Goal: Understand process/instructions: Learn how to perform a task or action

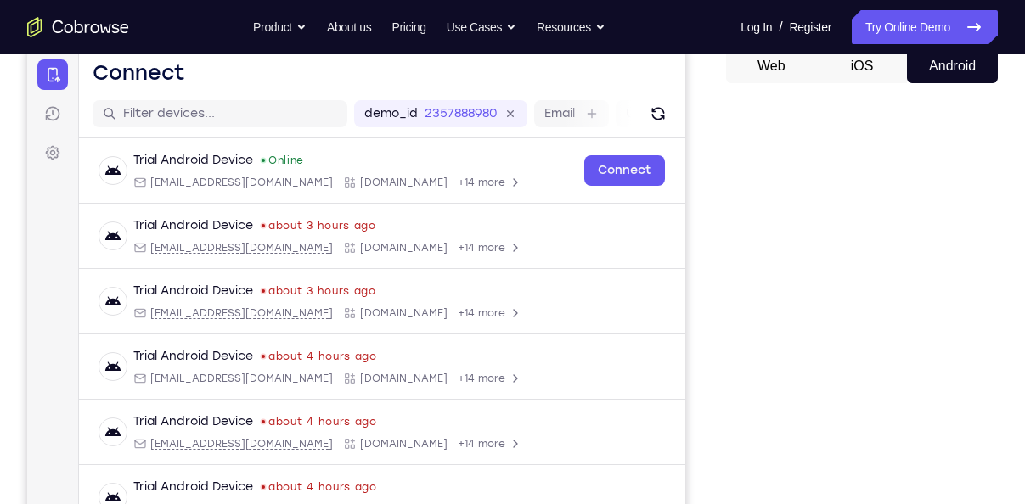
scroll to position [166, 0]
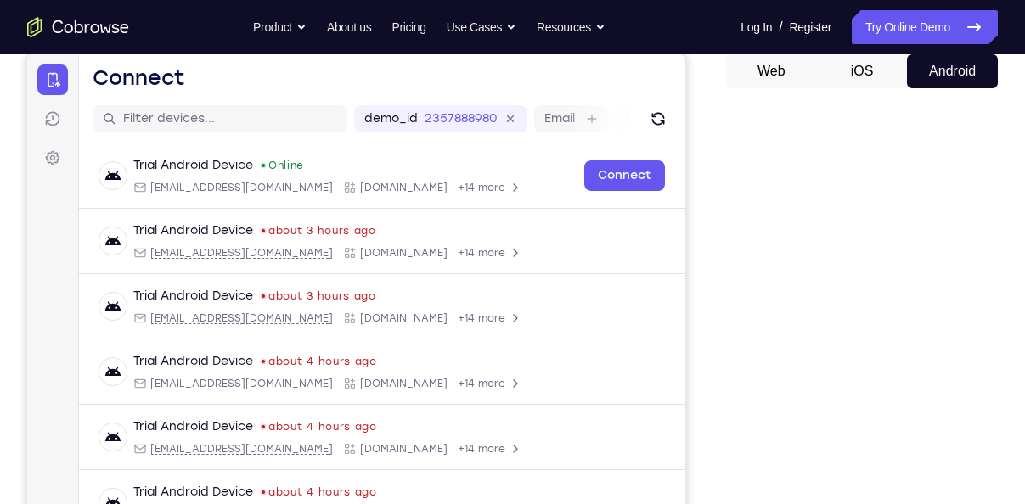
click at [90, 31] on icon "Go to the home page" at bounding box center [78, 27] width 102 height 20
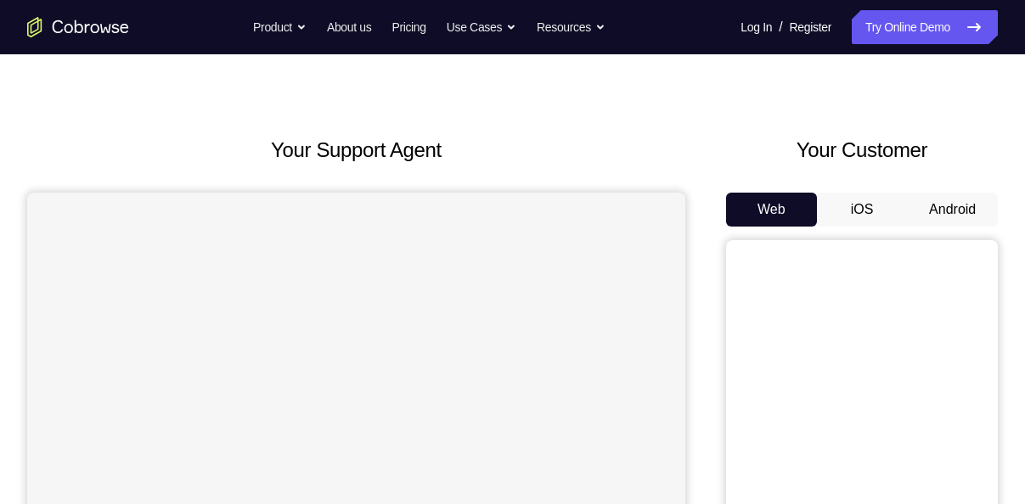
click at [927, 202] on button "Android" at bounding box center [952, 210] width 91 height 34
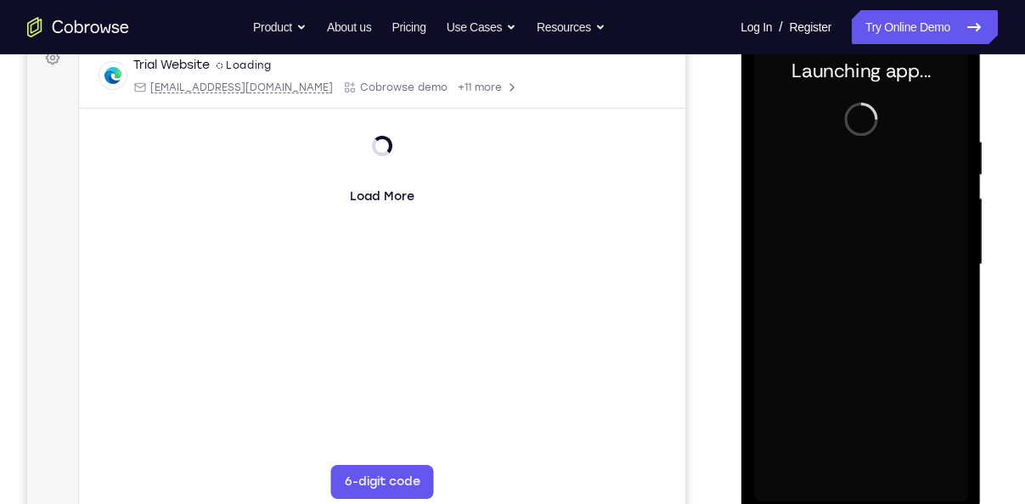
scroll to position [266, 0]
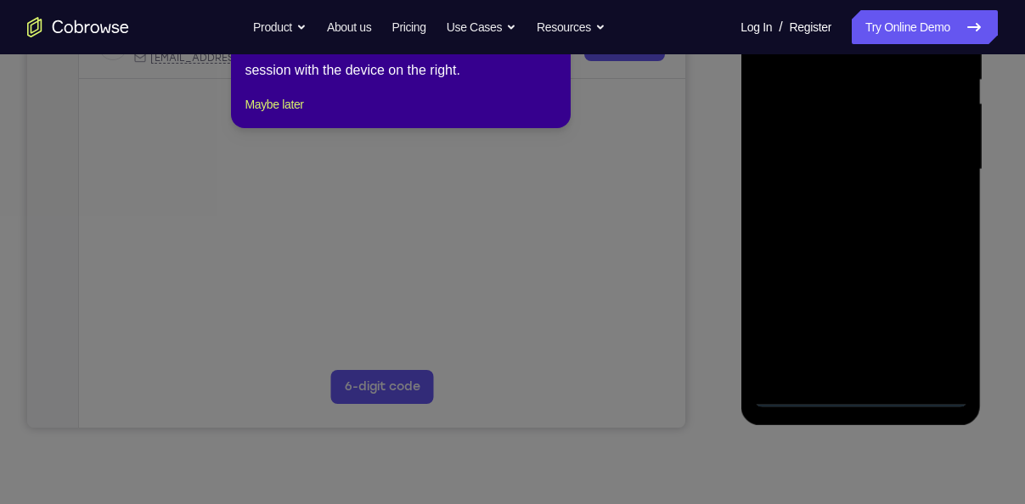
click at [865, 341] on icon at bounding box center [519, 234] width 1038 height 539
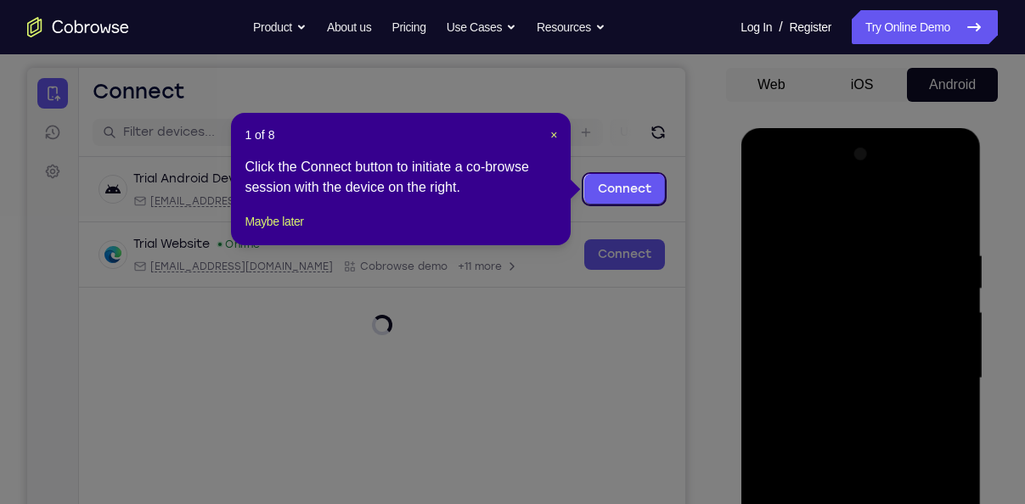
scroll to position [145, 0]
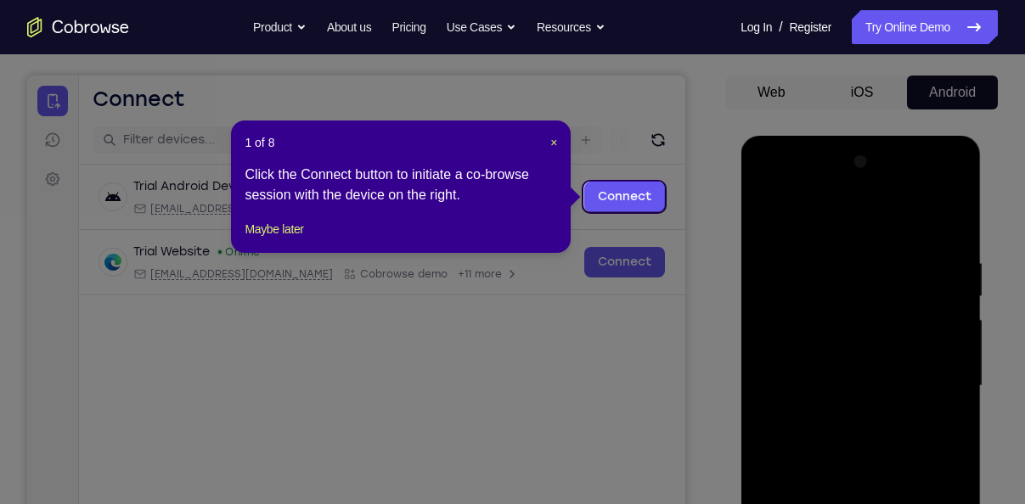
click at [558, 138] on div "1 of 8 × Click the Connect button to initiate a co-browse session with the devi…" at bounding box center [401, 187] width 340 height 132
click at [555, 138] on span "×" at bounding box center [553, 143] width 7 height 14
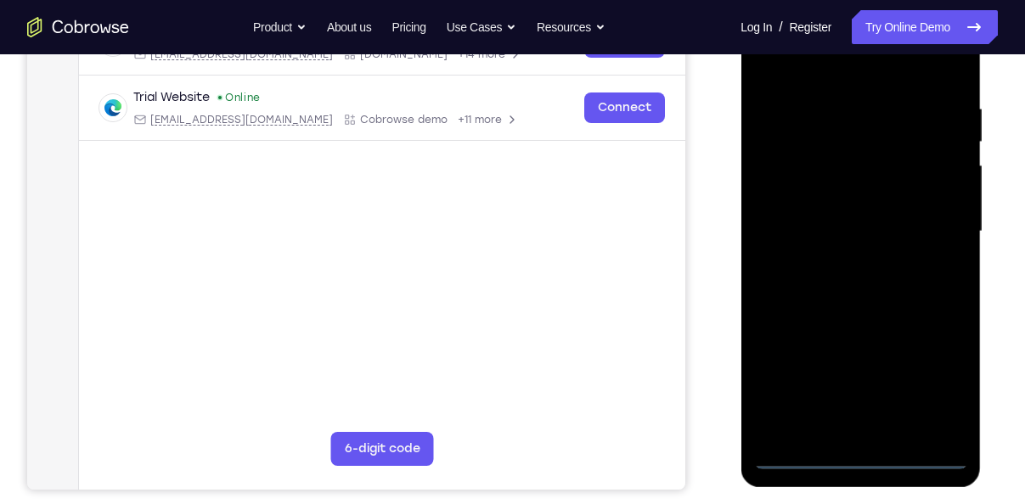
scroll to position [307, 0]
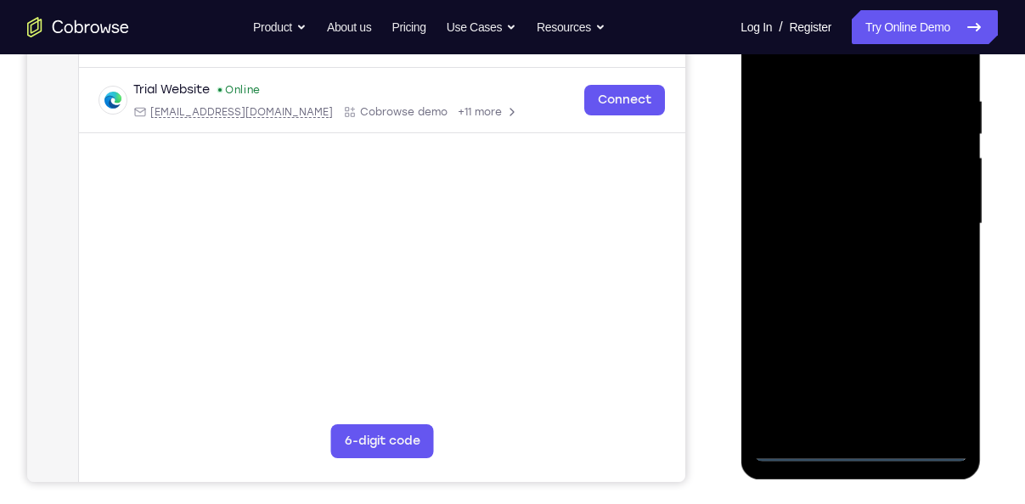
click at [865, 442] on div at bounding box center [860, 224] width 214 height 476
click at [853, 452] on div at bounding box center [860, 224] width 214 height 476
click at [929, 391] on div at bounding box center [860, 224] width 214 height 476
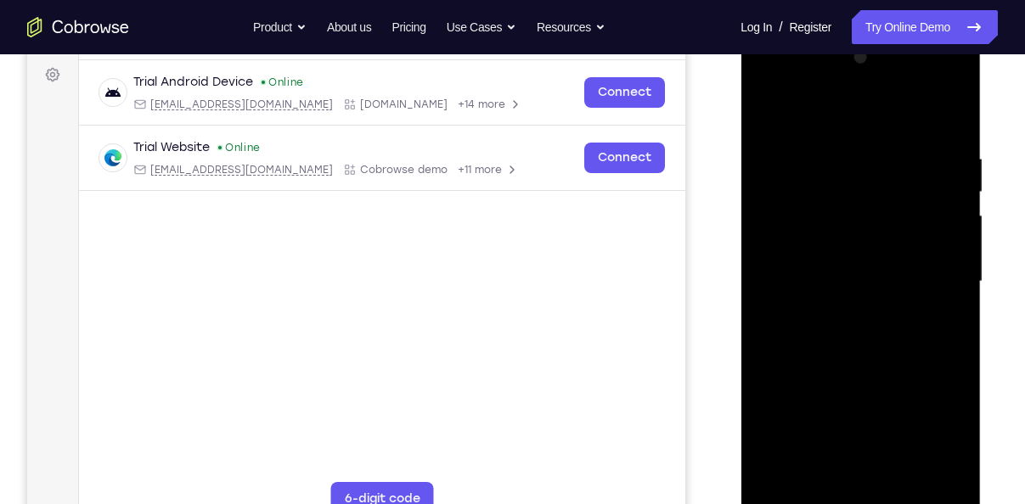
scroll to position [250, 0]
click at [827, 109] on div at bounding box center [860, 282] width 214 height 476
click at [930, 286] on div at bounding box center [860, 282] width 214 height 476
click at [903, 435] on div at bounding box center [860, 282] width 214 height 476
click at [838, 317] on div at bounding box center [860, 282] width 214 height 476
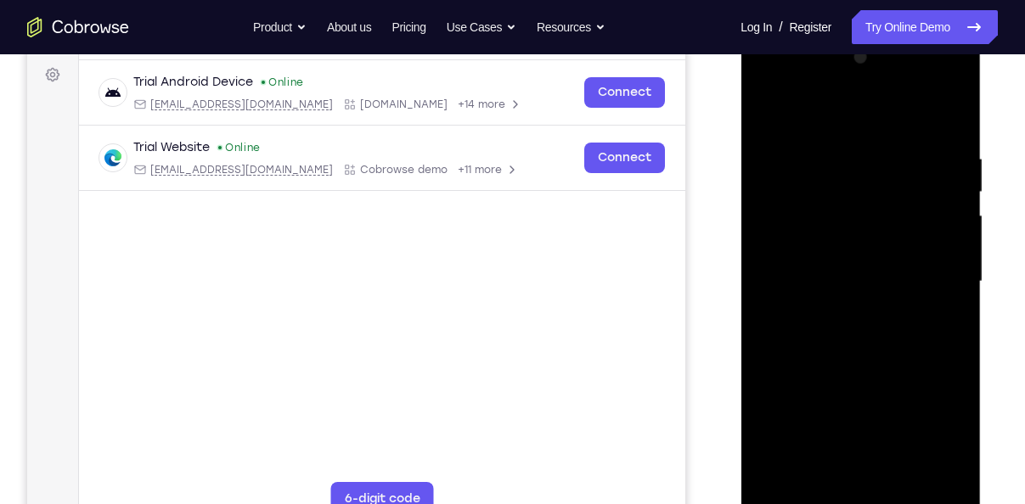
click at [826, 272] on div at bounding box center [860, 282] width 214 height 476
click at [797, 244] on div at bounding box center [860, 282] width 214 height 476
click at [881, 277] on div at bounding box center [860, 282] width 214 height 476
click at [873, 333] on div at bounding box center [860, 282] width 214 height 476
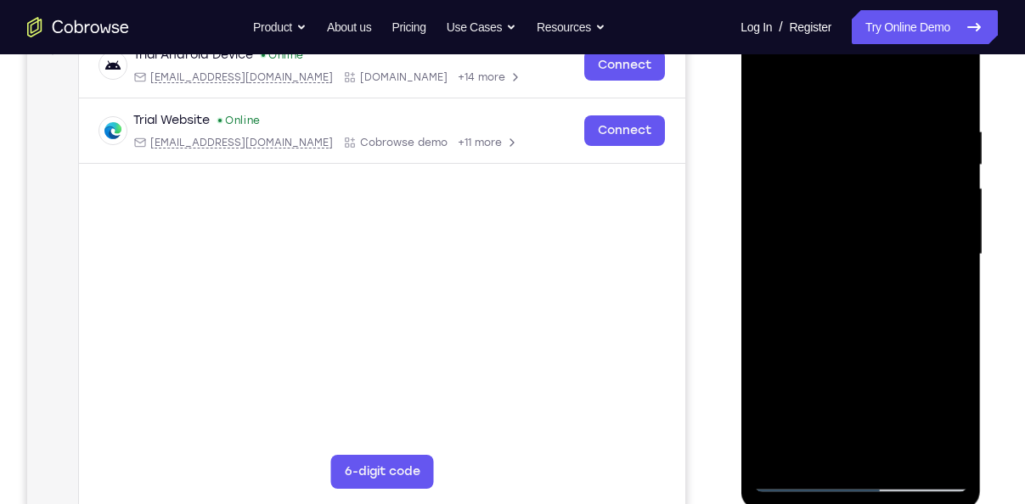
scroll to position [278, 0]
drag, startPoint x: 874, startPoint y: 288, endPoint x: 901, endPoint y: 158, distance: 132.7
click at [901, 158] on div at bounding box center [860, 254] width 214 height 476
click at [953, 93] on div at bounding box center [860, 254] width 214 height 476
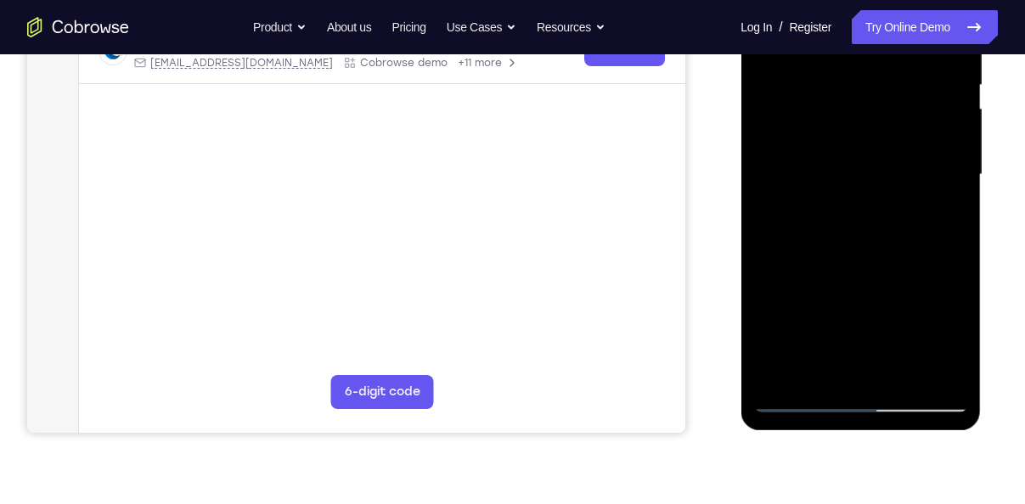
scroll to position [358, 0]
click at [901, 371] on div at bounding box center [860, 174] width 214 height 476
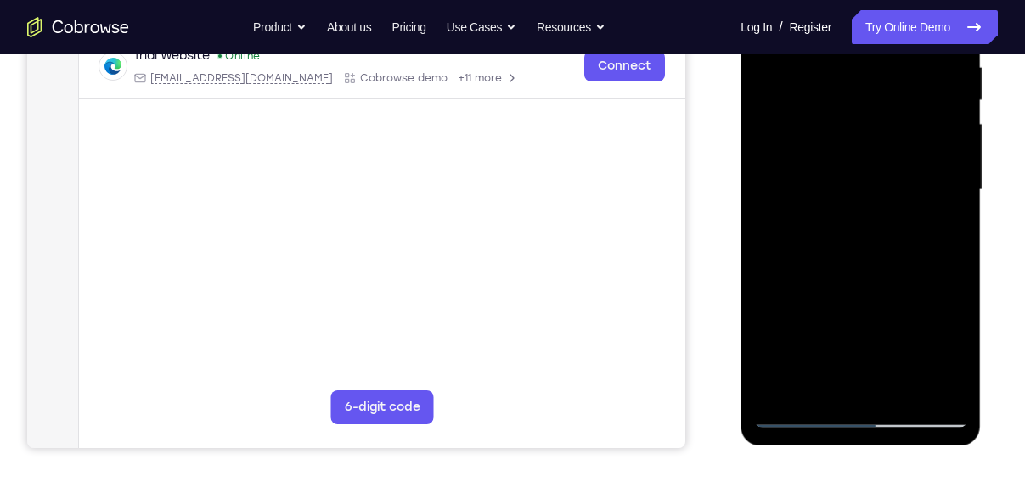
scroll to position [341, 0]
click at [864, 278] on div at bounding box center [860, 191] width 214 height 476
click at [899, 170] on div at bounding box center [860, 191] width 214 height 476
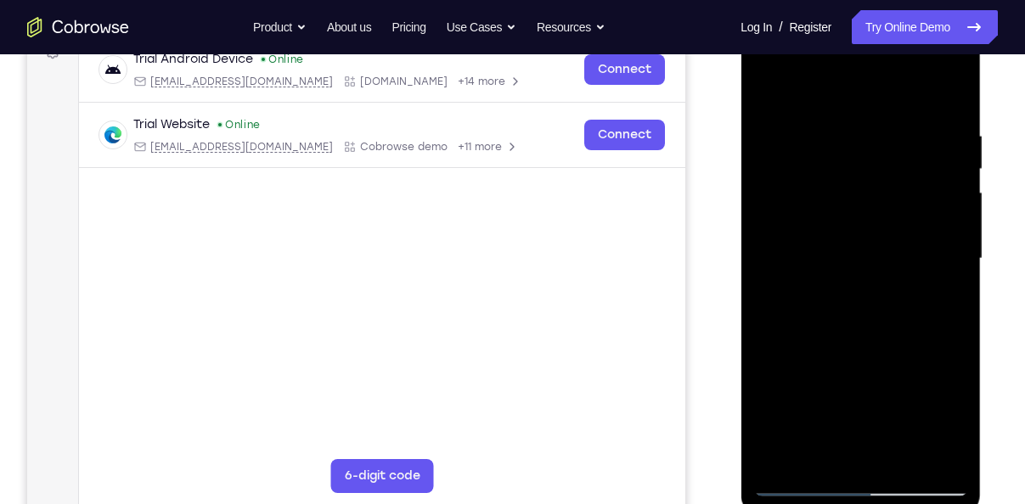
scroll to position [262, 0]
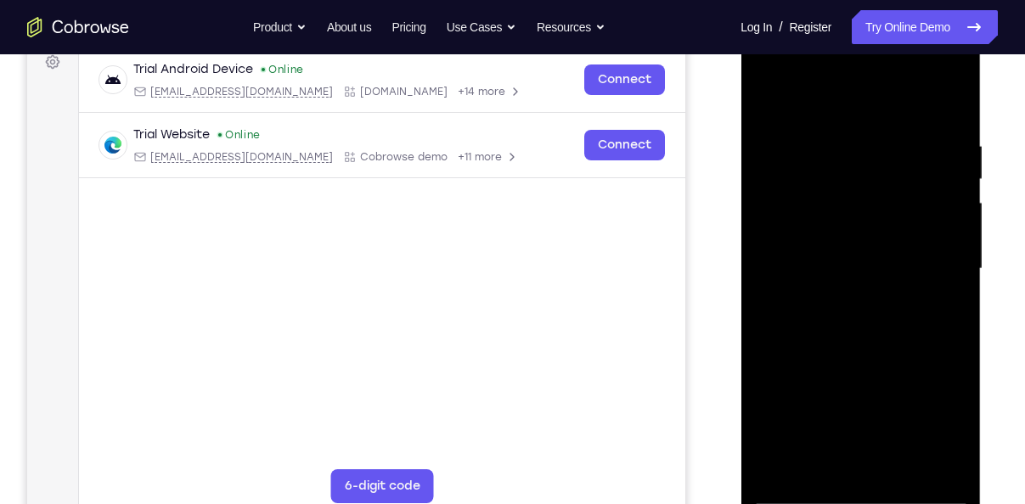
click at [768, 99] on div at bounding box center [860, 269] width 214 height 476
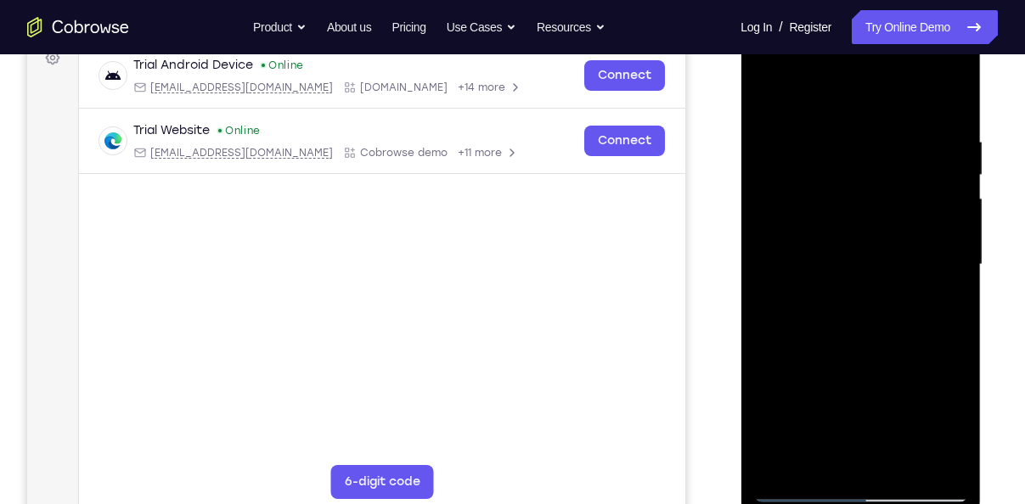
scroll to position [268, 0]
drag, startPoint x: 902, startPoint y: 183, endPoint x: 810, endPoint y: 173, distance: 92.3
click at [810, 173] on div at bounding box center [860, 264] width 214 height 476
drag, startPoint x: 927, startPoint y: 180, endPoint x: 854, endPoint y: 178, distance: 72.2
click at [854, 178] on div at bounding box center [860, 264] width 214 height 476
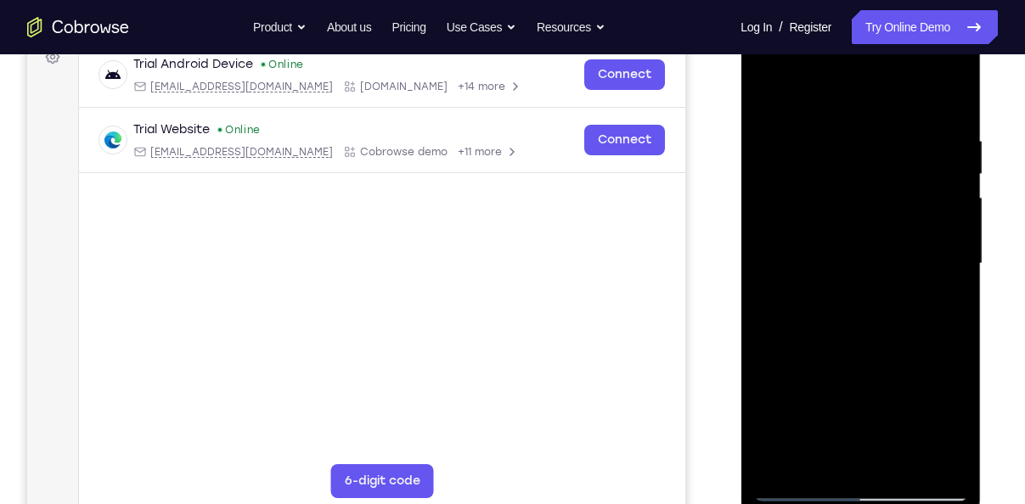
drag, startPoint x: 927, startPoint y: 175, endPoint x: 1020, endPoint y: 219, distance: 102.6
click at [983, 219] on html "Online web based iOS Simulators and Android Emulators. Run iPhone, iPad, Mobile…" at bounding box center [862, 269] width 242 height 510
drag, startPoint x: 829, startPoint y: 162, endPoint x: 1020, endPoint y: 199, distance: 194.5
click at [983, 199] on html "Online web based iOS Simulators and Android Emulators. Run iPhone, iPad, Mobile…" at bounding box center [862, 269] width 242 height 510
drag, startPoint x: 806, startPoint y: 184, endPoint x: 1020, endPoint y: 195, distance: 214.3
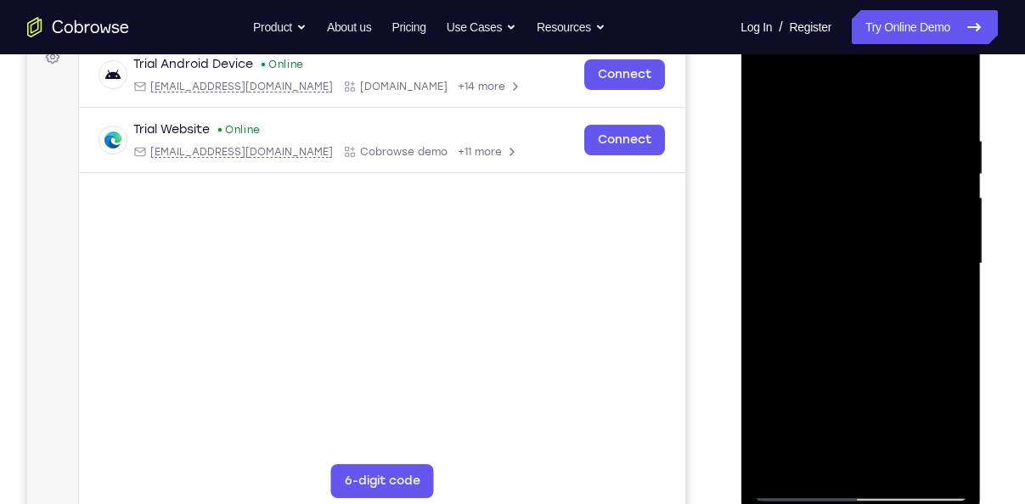
click at [983, 195] on html "Online web based iOS Simulators and Android Emulators. Run iPhone, iPad, Mobile…" at bounding box center [862, 269] width 242 height 510
drag, startPoint x: 817, startPoint y: 165, endPoint x: 997, endPoint y: 152, distance: 180.5
click at [983, 152] on html "Online web based iOS Simulators and Android Emulators. Run iPhone, iPad, Mobile…" at bounding box center [862, 268] width 242 height 510
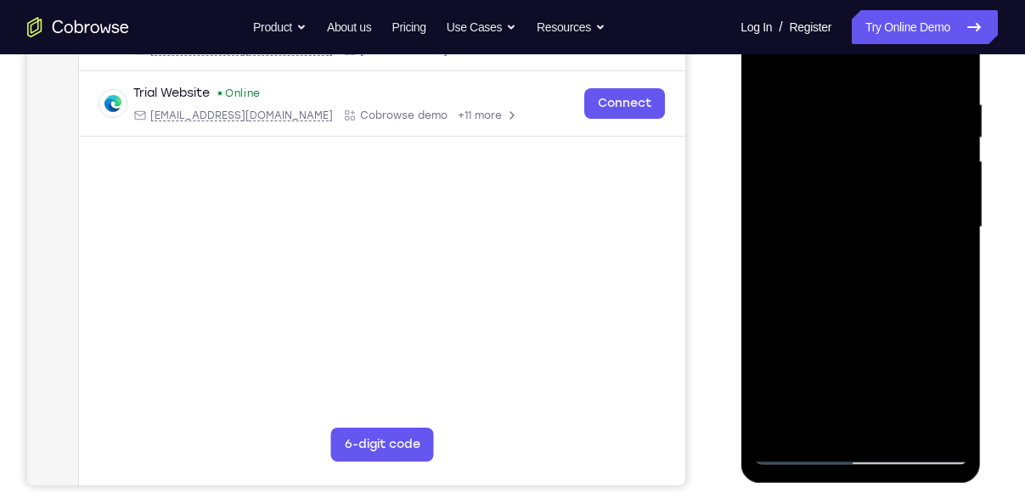
scroll to position [304, 0]
click at [855, 305] on div at bounding box center [860, 228] width 214 height 476
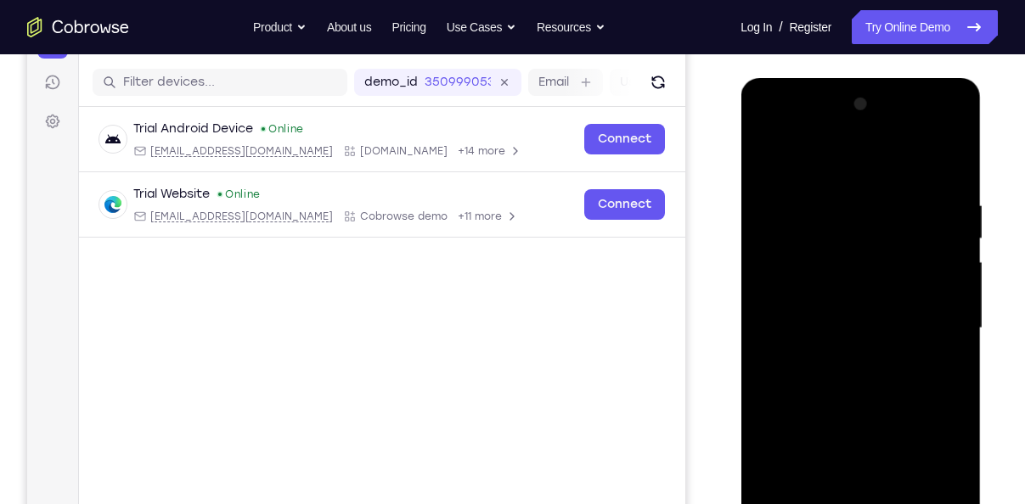
scroll to position [202, 0]
click at [766, 154] on div at bounding box center [860, 330] width 214 height 476
drag, startPoint x: 939, startPoint y: 208, endPoint x: 797, endPoint y: 203, distance: 142.8
click at [797, 203] on div at bounding box center [860, 330] width 214 height 476
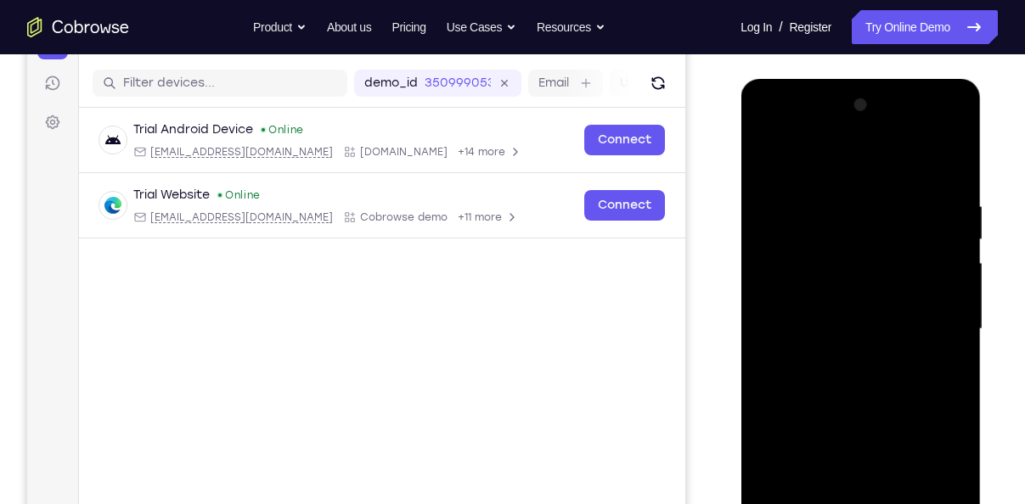
drag, startPoint x: 913, startPoint y: 206, endPoint x: 782, endPoint y: 211, distance: 130.9
click at [782, 211] on div at bounding box center [860, 330] width 214 height 476
drag, startPoint x: 950, startPoint y: 189, endPoint x: 760, endPoint y: 200, distance: 190.6
click at [760, 200] on div at bounding box center [860, 330] width 214 height 476
drag, startPoint x: 908, startPoint y: 200, endPoint x: 828, endPoint y: 200, distance: 79.8
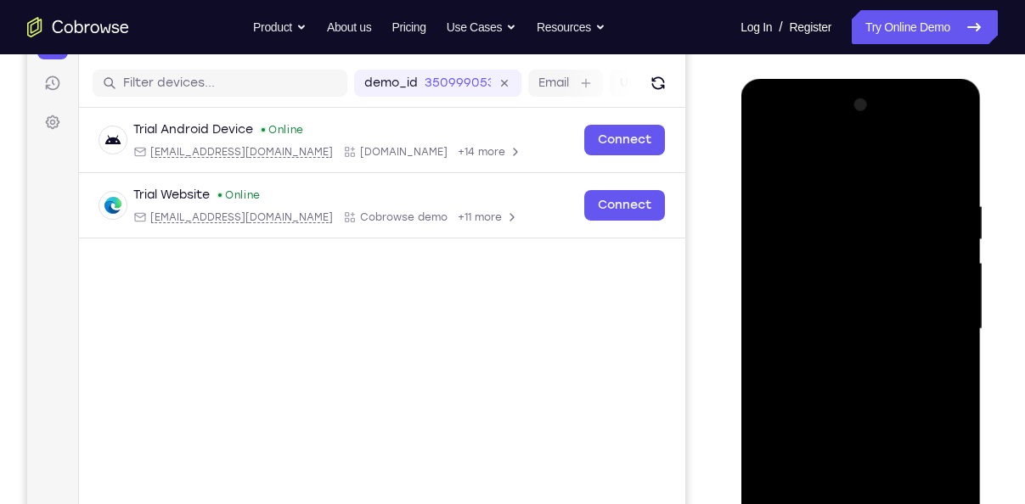
click at [828, 200] on div at bounding box center [860, 330] width 214 height 476
drag, startPoint x: 913, startPoint y: 196, endPoint x: 778, endPoint y: 201, distance: 135.1
click at [778, 201] on div at bounding box center [860, 330] width 214 height 476
drag, startPoint x: 889, startPoint y: 198, endPoint x: 727, endPoint y: 198, distance: 162.2
click at [741, 198] on html "Online web based iOS Simulators and Android Emulators. Run iPhone, iPad, Mobile…" at bounding box center [862, 334] width 242 height 510
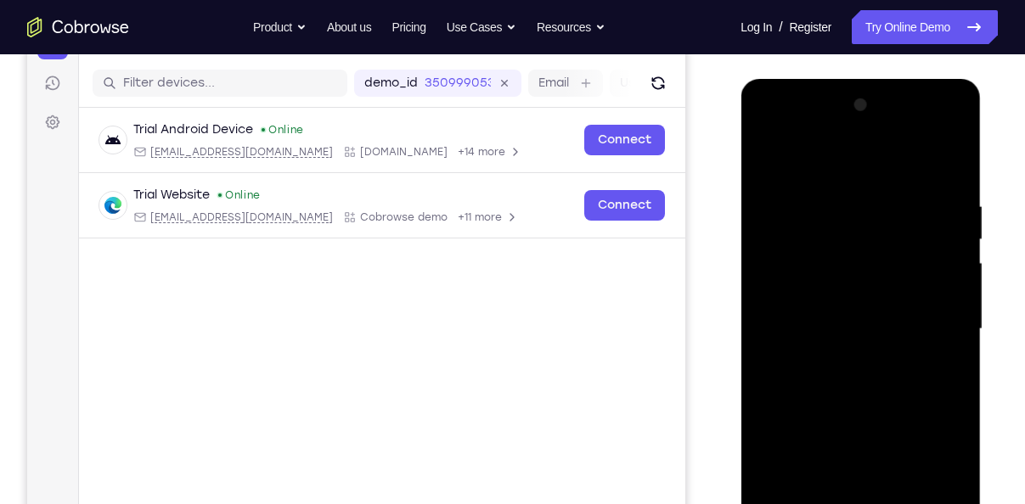
drag, startPoint x: 912, startPoint y: 192, endPoint x: 696, endPoint y: 187, distance: 216.6
click at [741, 187] on html "Online web based iOS Simulators and Android Emulators. Run iPhone, iPad, Mobile…" at bounding box center [862, 334] width 242 height 510
drag, startPoint x: 891, startPoint y: 305, endPoint x: 932, endPoint y: 84, distance: 224.5
click at [932, 84] on div at bounding box center [861, 332] width 240 height 506
drag, startPoint x: 893, startPoint y: 359, endPoint x: 972, endPoint y: 170, distance: 204.9
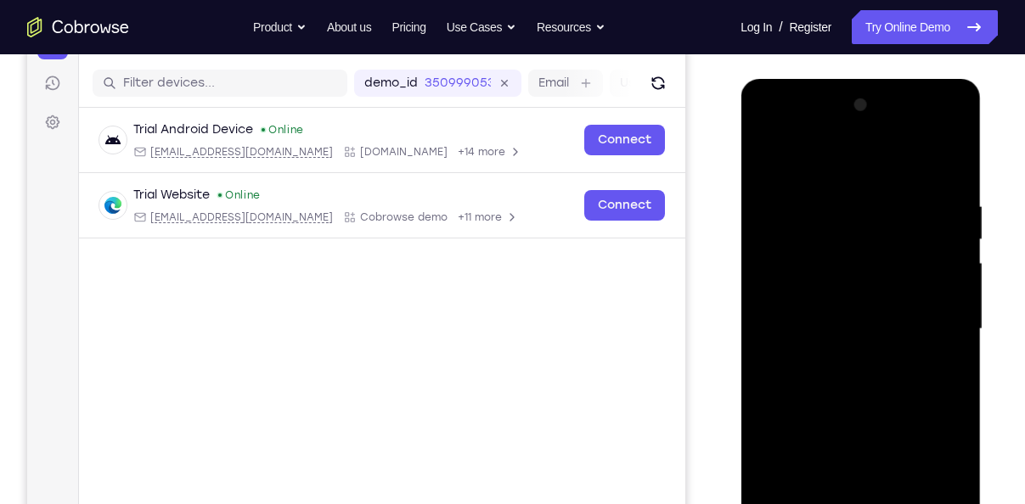
click at [972, 170] on div at bounding box center [861, 332] width 240 height 506
drag, startPoint x: 859, startPoint y: 297, endPoint x: 928, endPoint y: 116, distance: 193.8
click at [928, 116] on div at bounding box center [860, 330] width 214 height 476
drag, startPoint x: 920, startPoint y: 337, endPoint x: 927, endPoint y: 284, distance: 54.0
click at [927, 284] on div at bounding box center [860, 330] width 214 height 476
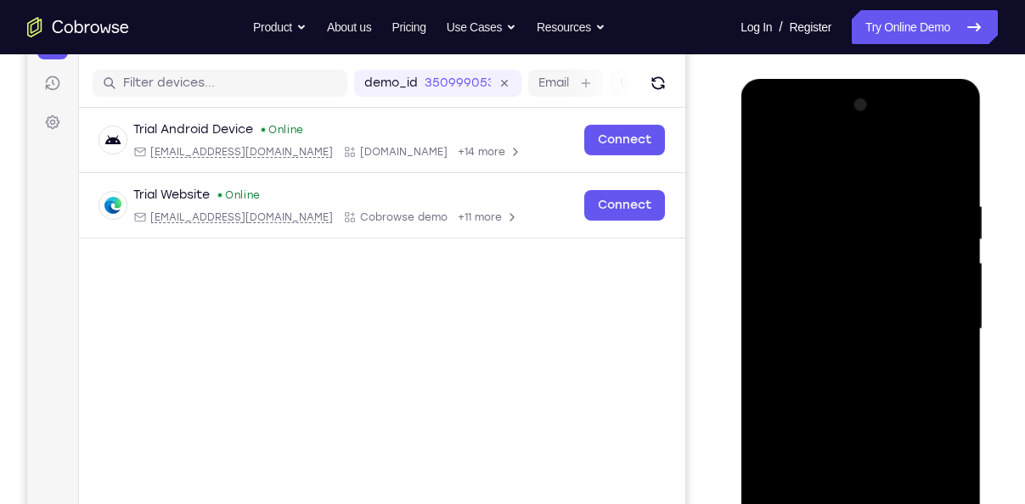
click at [955, 304] on div at bounding box center [860, 330] width 214 height 476
drag, startPoint x: 839, startPoint y: 385, endPoint x: 902, endPoint y: 206, distance: 189.9
click at [902, 206] on div at bounding box center [860, 330] width 214 height 476
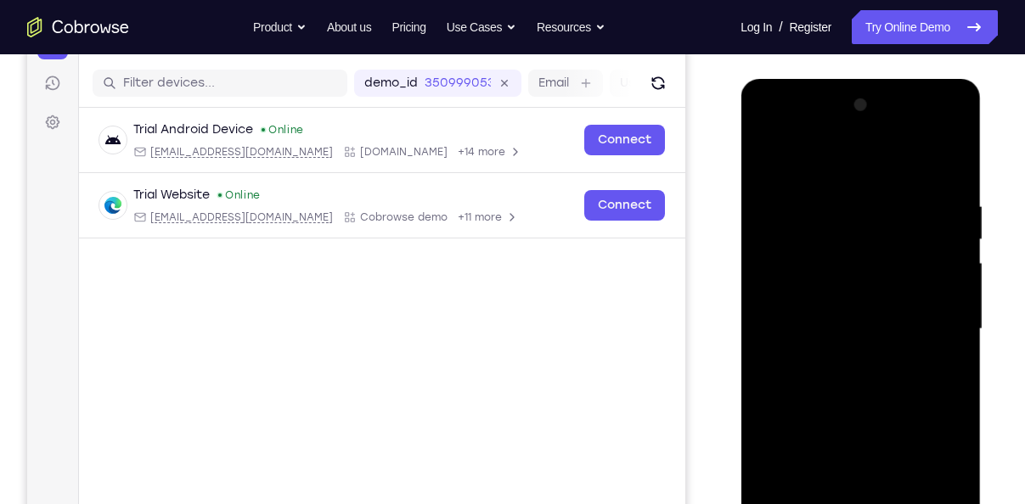
drag, startPoint x: 893, startPoint y: 414, endPoint x: 943, endPoint y: 181, distance: 238.9
click at [943, 181] on div at bounding box center [860, 330] width 214 height 476
click at [961, 270] on div at bounding box center [860, 330] width 214 height 476
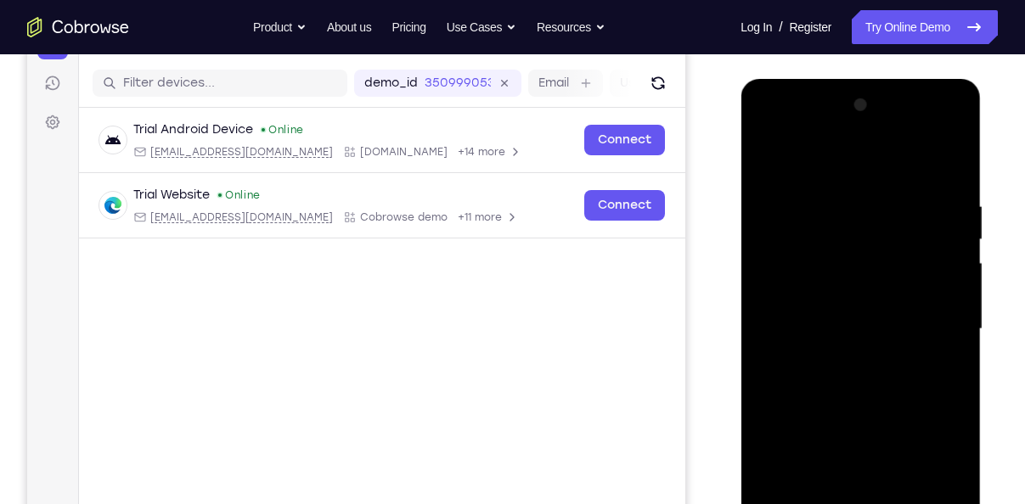
click at [961, 270] on div at bounding box center [860, 330] width 214 height 476
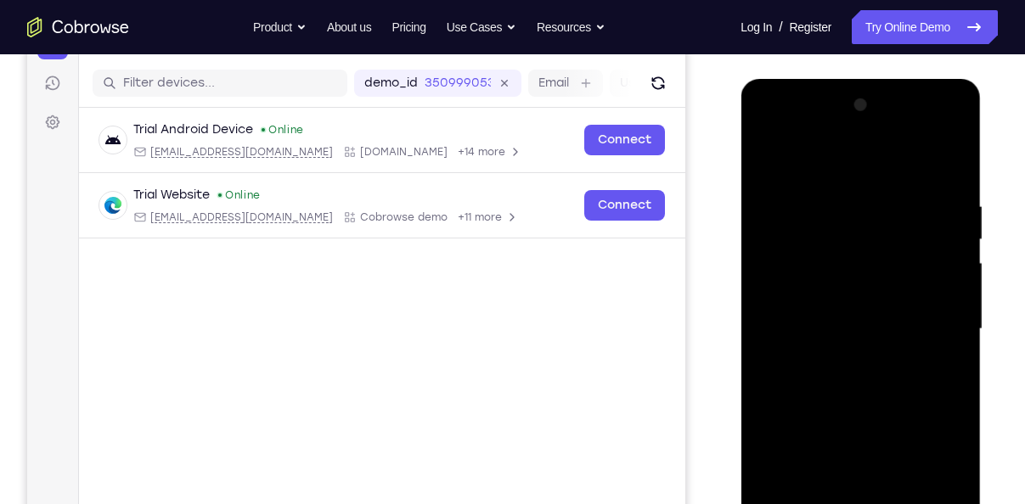
click at [961, 270] on div at bounding box center [860, 330] width 214 height 476
click at [763, 278] on div at bounding box center [860, 330] width 214 height 476
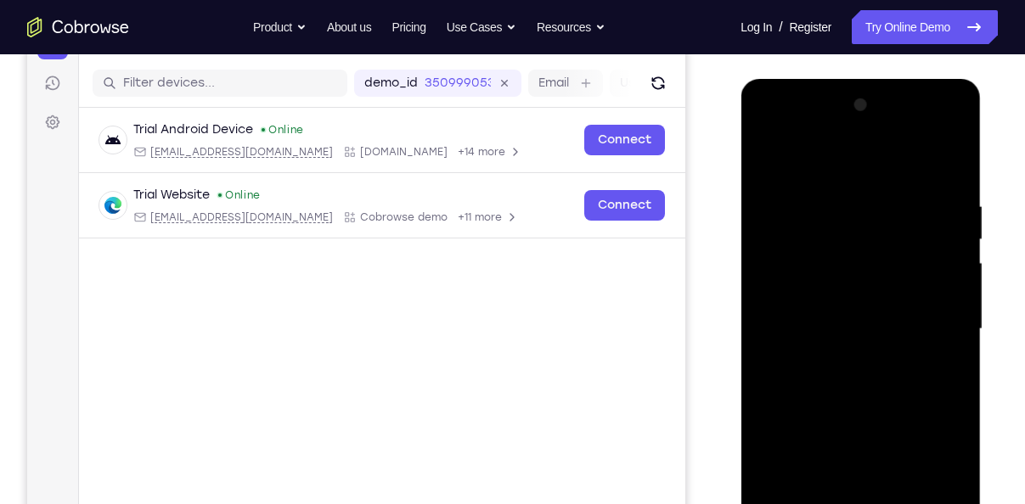
click at [763, 278] on div at bounding box center [860, 330] width 214 height 476
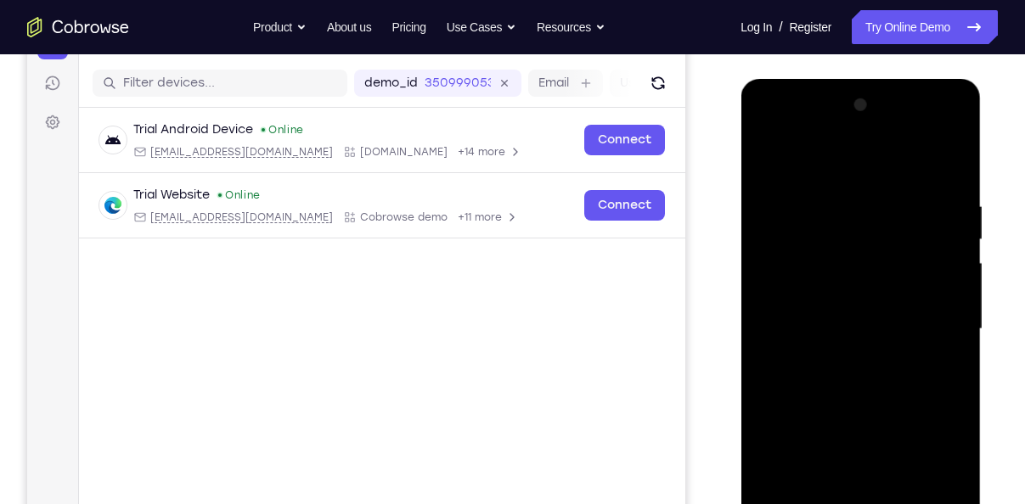
click at [763, 278] on div at bounding box center [860, 330] width 214 height 476
click at [767, 264] on div at bounding box center [860, 330] width 214 height 476
drag, startPoint x: 842, startPoint y: 355, endPoint x: 847, endPoint y: 290, distance: 65.6
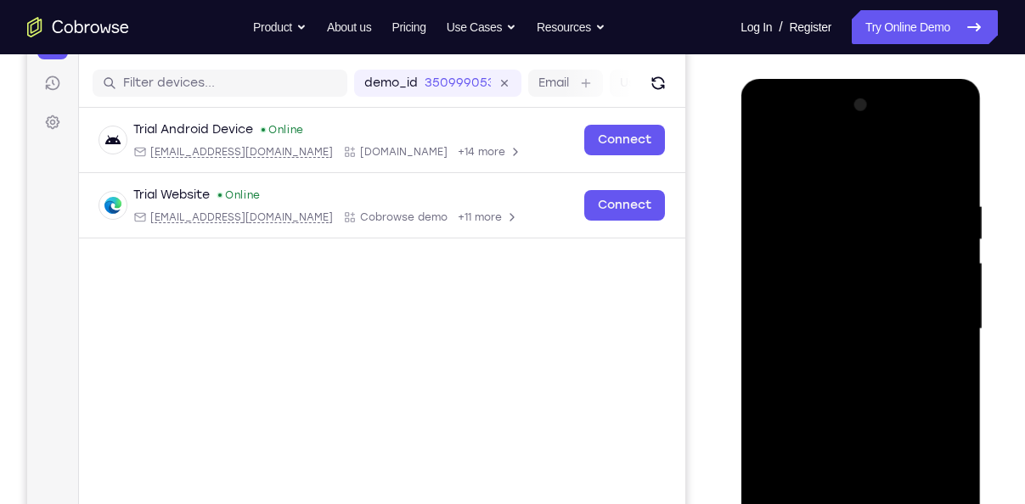
click at [847, 290] on div at bounding box center [860, 330] width 214 height 476
click at [852, 238] on div at bounding box center [860, 330] width 214 height 476
drag, startPoint x: 855, startPoint y: 219, endPoint x: 848, endPoint y: 322, distance: 103.0
click at [848, 322] on div at bounding box center [860, 330] width 214 height 476
click at [775, 155] on div at bounding box center [860, 330] width 214 height 476
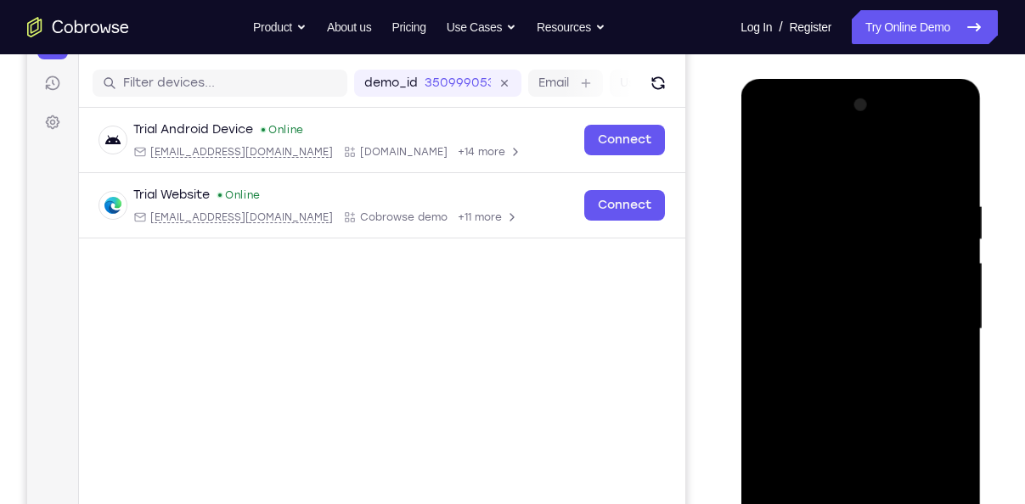
click at [769, 153] on div at bounding box center [860, 330] width 214 height 476
drag, startPoint x: 912, startPoint y: 326, endPoint x: 971, endPoint y: 102, distance: 231.7
click at [971, 102] on div at bounding box center [861, 332] width 240 height 506
drag, startPoint x: 893, startPoint y: 350, endPoint x: 919, endPoint y: 187, distance: 165.2
click at [919, 187] on div at bounding box center [860, 330] width 214 height 476
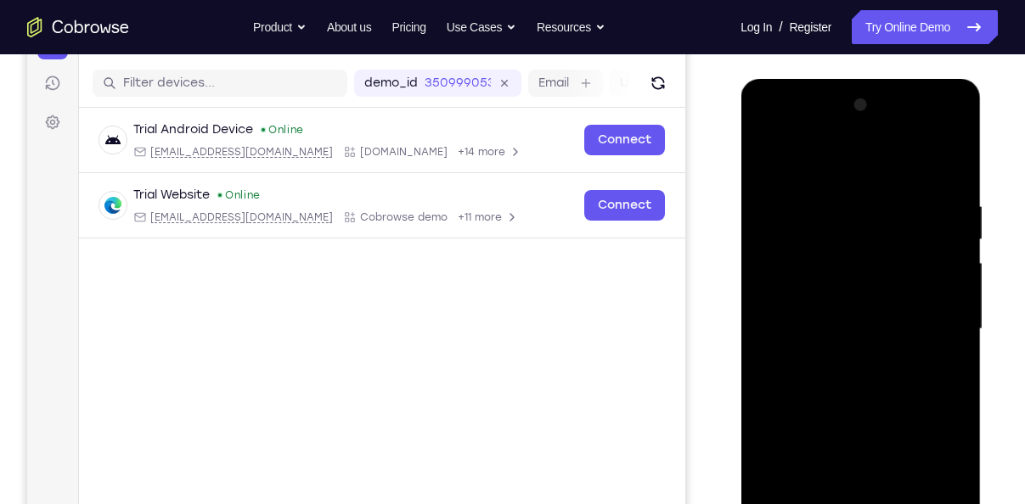
drag, startPoint x: 907, startPoint y: 417, endPoint x: 948, endPoint y: 189, distance: 232.1
click at [948, 189] on div at bounding box center [860, 330] width 214 height 476
drag, startPoint x: 905, startPoint y: 341, endPoint x: 932, endPoint y: 187, distance: 156.0
click at [932, 187] on div at bounding box center [860, 330] width 214 height 476
click at [789, 438] on div at bounding box center [860, 330] width 214 height 476
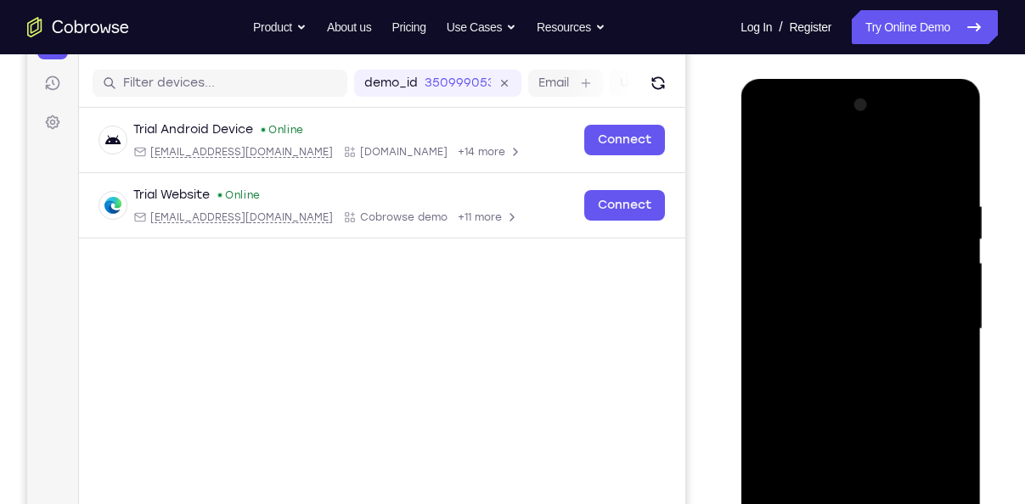
click at [767, 151] on div at bounding box center [860, 330] width 214 height 476
click at [770, 154] on div at bounding box center [860, 330] width 214 height 476
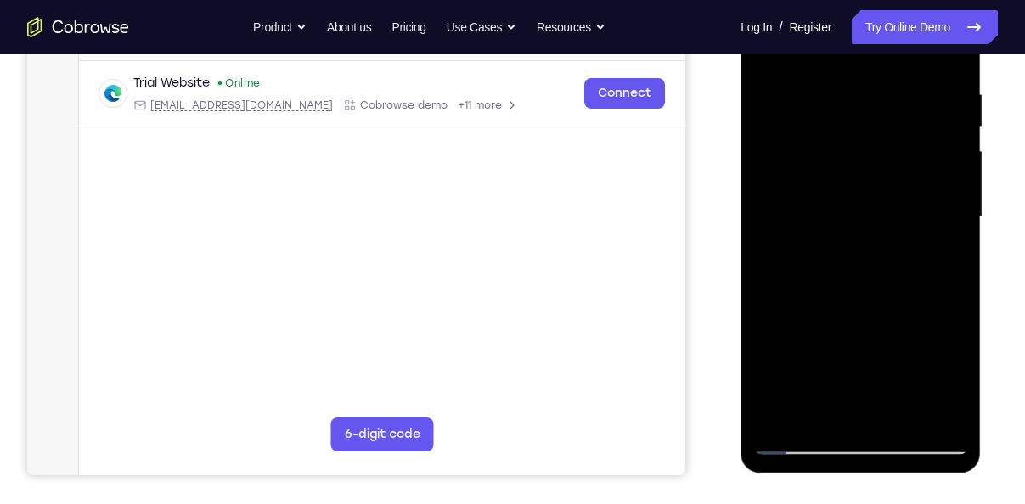
scroll to position [316, 0]
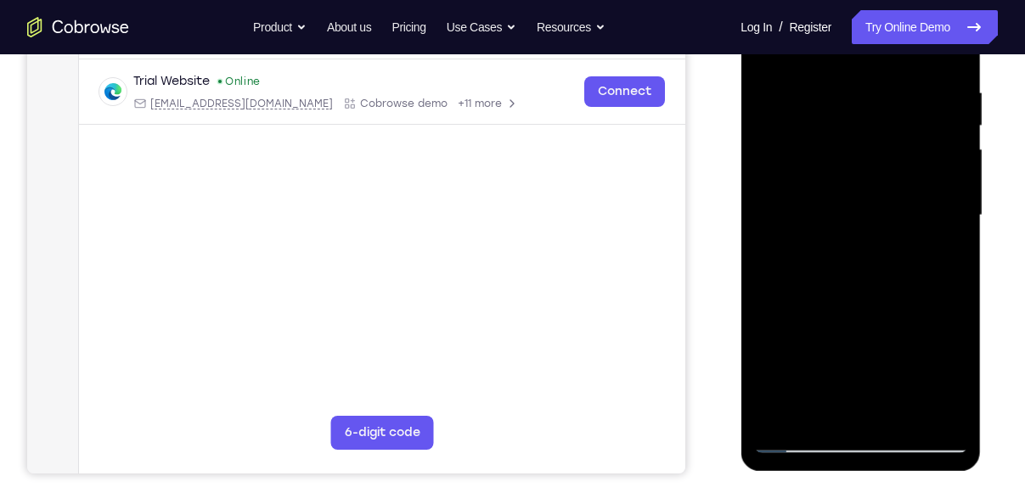
drag, startPoint x: 848, startPoint y: 333, endPoint x: 881, endPoint y: 98, distance: 237.4
click at [881, 98] on div at bounding box center [860, 216] width 214 height 476
click at [899, 414] on div at bounding box center [860, 216] width 214 height 476
click at [800, 448] on div at bounding box center [860, 216] width 214 height 476
drag, startPoint x: 841, startPoint y: 346, endPoint x: 893, endPoint y: 68, distance: 282.7
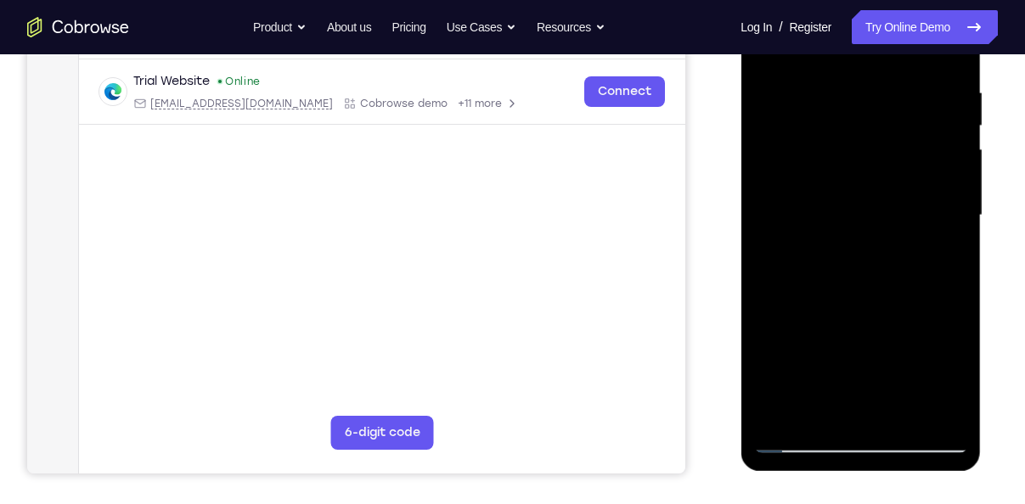
click at [893, 68] on div at bounding box center [860, 216] width 214 height 476
drag, startPoint x: 893, startPoint y: 264, endPoint x: 925, endPoint y: 85, distance: 182.1
click at [925, 85] on div at bounding box center [860, 216] width 214 height 476
drag, startPoint x: 896, startPoint y: 265, endPoint x: 932, endPoint y: 56, distance: 211.9
click at [932, 56] on div at bounding box center [860, 216] width 214 height 476
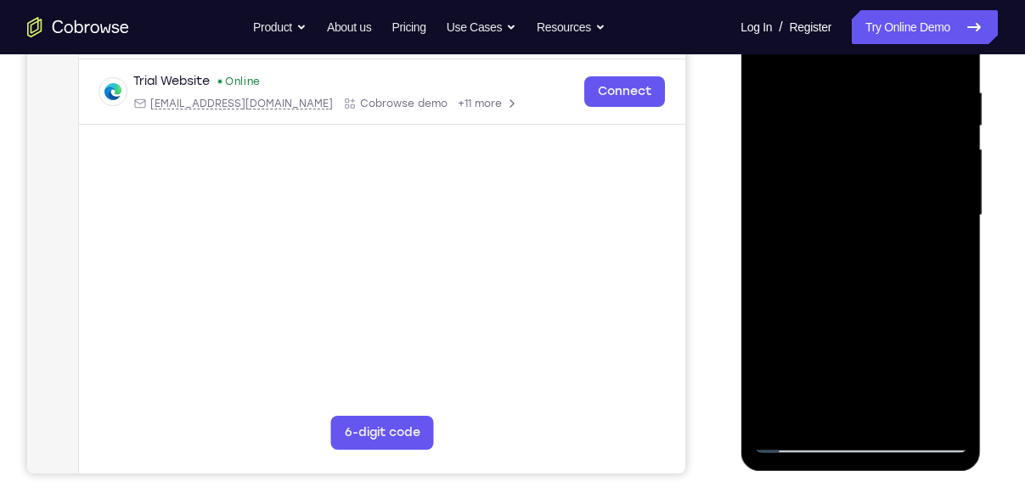
drag, startPoint x: 876, startPoint y: 217, endPoint x: 915, endPoint y: 0, distance: 220.1
click at [915, 0] on div at bounding box center [860, 216] width 214 height 476
click at [864, 296] on div at bounding box center [860, 216] width 214 height 476
click at [947, 199] on div at bounding box center [860, 216] width 214 height 476
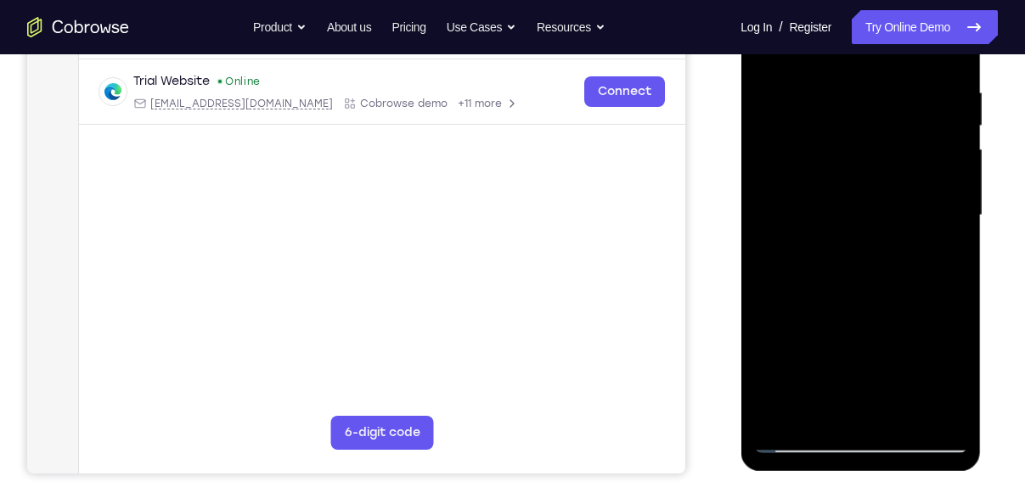
click at [947, 199] on div at bounding box center [860, 216] width 214 height 476
drag, startPoint x: 882, startPoint y: 154, endPoint x: 870, endPoint y: 254, distance: 101.0
click at [870, 254] on div at bounding box center [860, 216] width 214 height 476
click at [799, 138] on div at bounding box center [860, 216] width 214 height 476
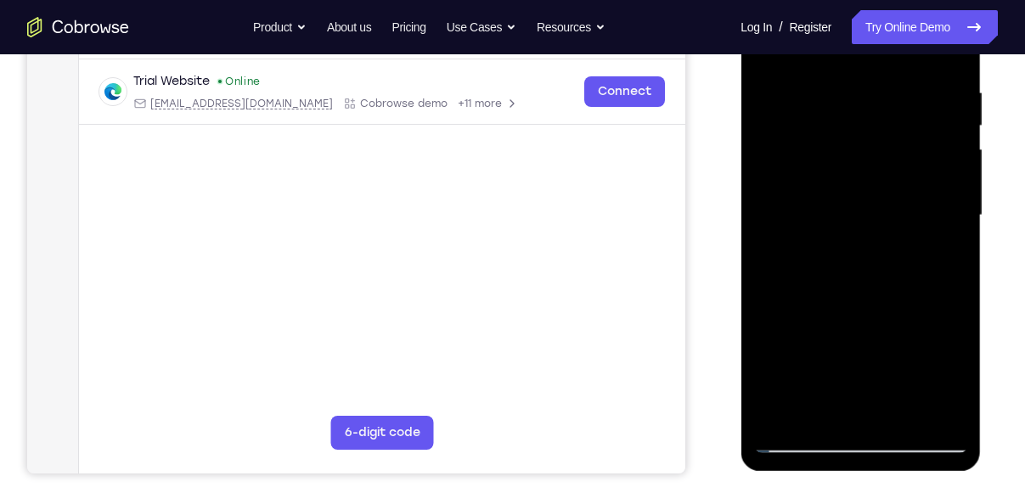
drag, startPoint x: 886, startPoint y: 183, endPoint x: 866, endPoint y: 331, distance: 149.1
click at [866, 331] on div at bounding box center [860, 216] width 214 height 476
drag, startPoint x: 876, startPoint y: 183, endPoint x: 877, endPoint y: 367, distance: 184.3
click at [877, 367] on div at bounding box center [860, 216] width 214 height 476
drag, startPoint x: 863, startPoint y: 217, endPoint x: 850, endPoint y: 345, distance: 128.0
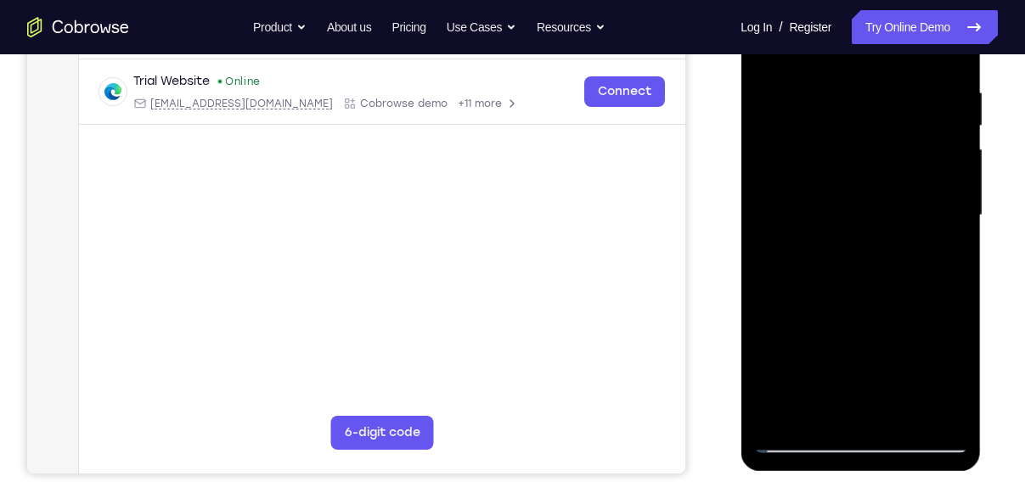
click at [850, 345] on div at bounding box center [860, 216] width 214 height 476
drag, startPoint x: 860, startPoint y: 253, endPoint x: 861, endPoint y: 106, distance: 146.9
click at [861, 106] on div at bounding box center [860, 216] width 214 height 476
drag, startPoint x: 887, startPoint y: 234, endPoint x: 902, endPoint y: 94, distance: 141.0
click at [902, 94] on div at bounding box center [860, 216] width 214 height 476
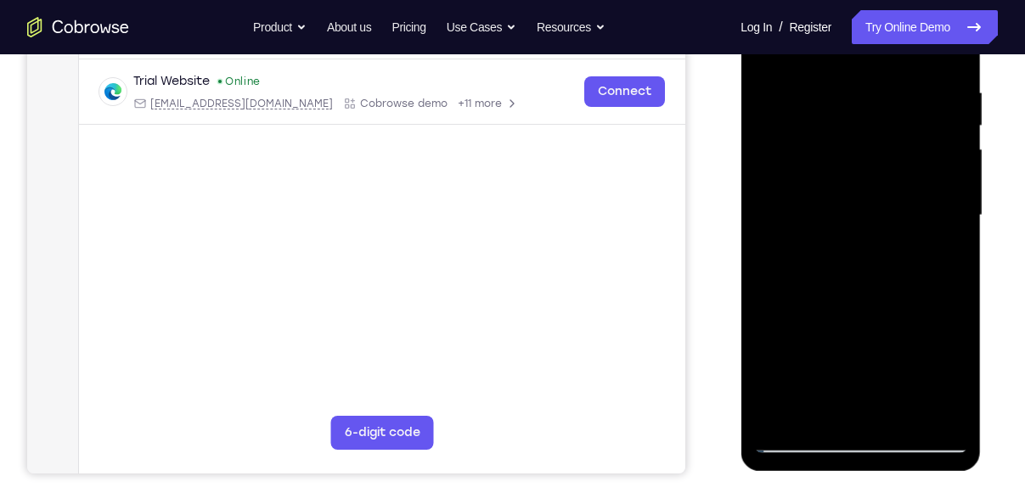
drag, startPoint x: 898, startPoint y: 282, endPoint x: 908, endPoint y: 149, distance: 132.9
click at [908, 149] on div at bounding box center [860, 216] width 214 height 476
drag, startPoint x: 912, startPoint y: 284, endPoint x: 935, endPoint y: 169, distance: 117.8
click at [935, 169] on div at bounding box center [860, 216] width 214 height 476
drag, startPoint x: 925, startPoint y: 274, endPoint x: 938, endPoint y: 165, distance: 110.4
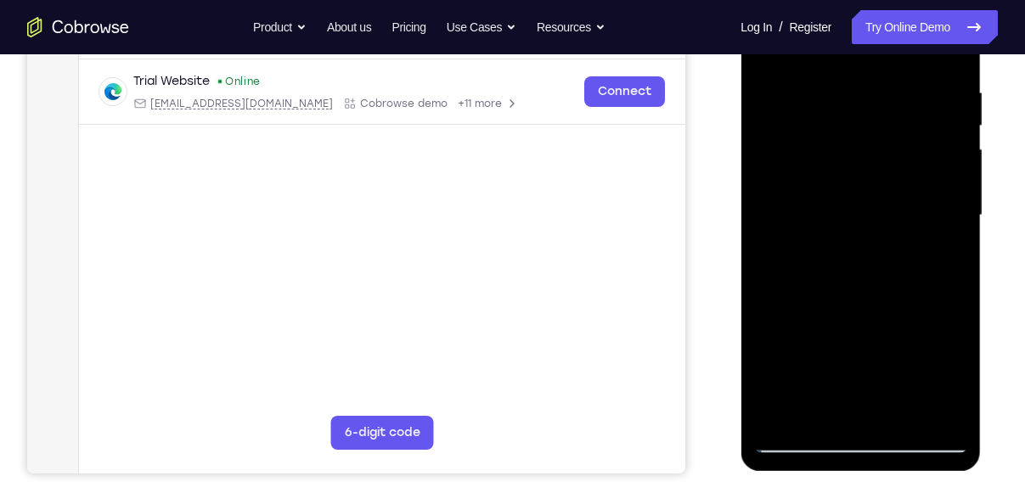
click at [938, 165] on div at bounding box center [860, 216] width 214 height 476
drag, startPoint x: 889, startPoint y: 289, endPoint x: 912, endPoint y: 157, distance: 133.6
click at [912, 157] on div at bounding box center [860, 216] width 214 height 476
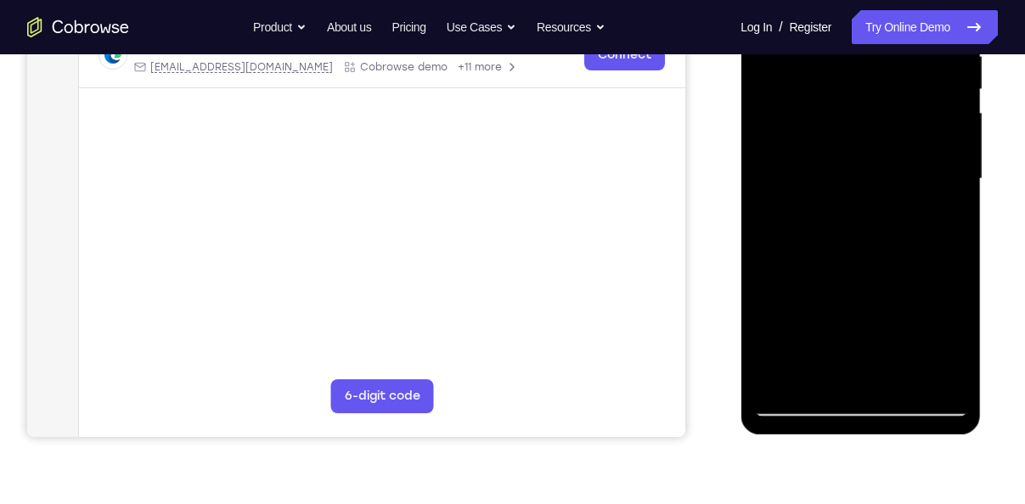
click at [797, 406] on div at bounding box center [860, 179] width 214 height 476
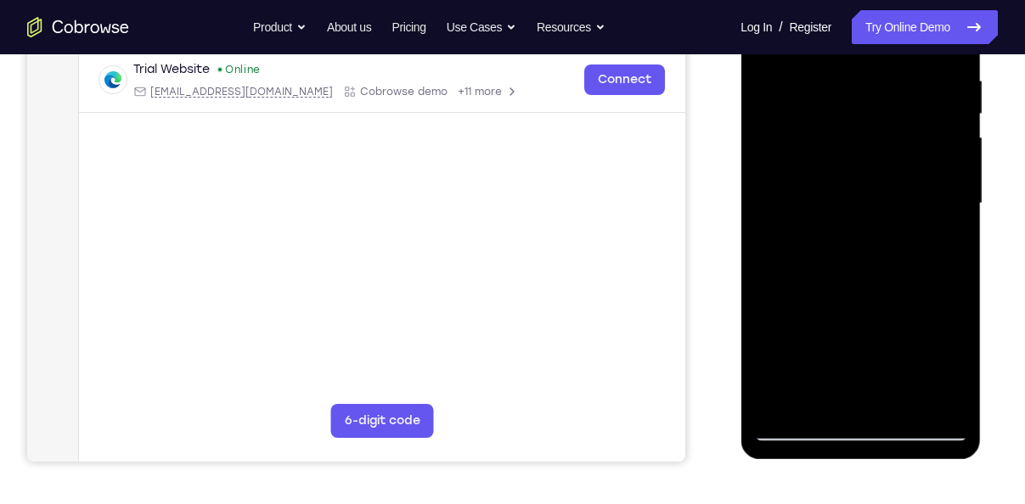
scroll to position [327, 0]
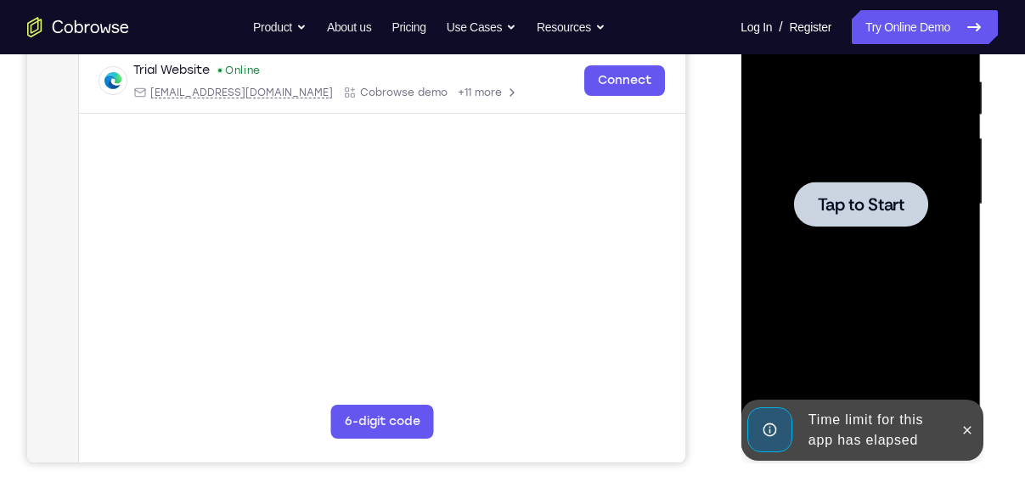
click at [877, 249] on div at bounding box center [860, 205] width 214 height 476
